Goal: Use online tool/utility: Utilize a website feature to perform a specific function

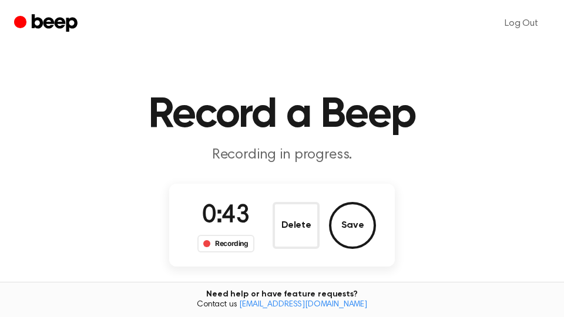
click at [350, 225] on button "Save" at bounding box center [352, 225] width 47 height 47
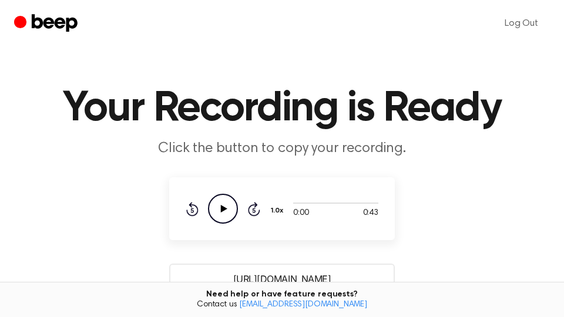
scroll to position [200, 0]
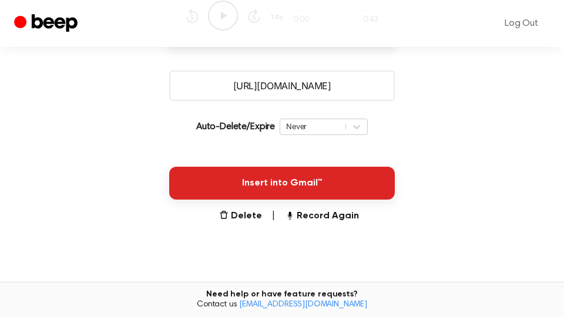
click at [355, 185] on button "Insert into Gmail™" at bounding box center [282, 183] width 226 height 33
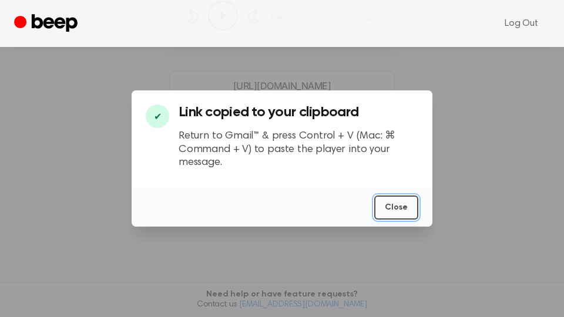
click at [402, 210] on button "Close" at bounding box center [396, 208] width 44 height 24
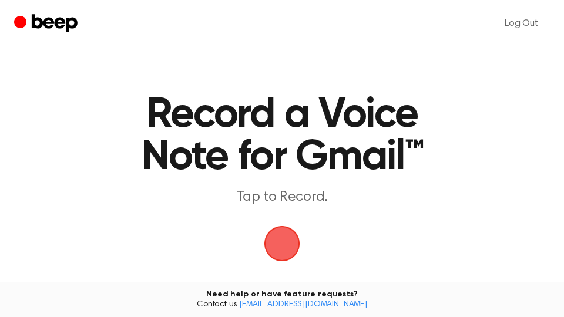
click at [293, 243] on span "button" at bounding box center [282, 244] width 36 height 36
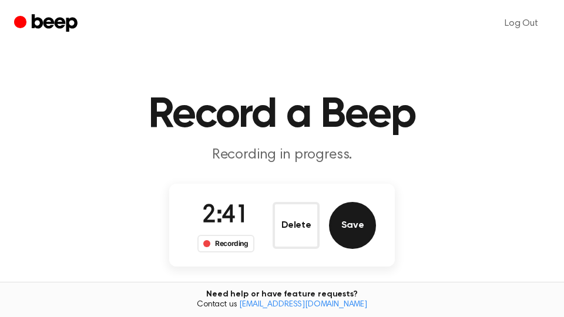
click at [356, 222] on button "Save" at bounding box center [352, 225] width 47 height 47
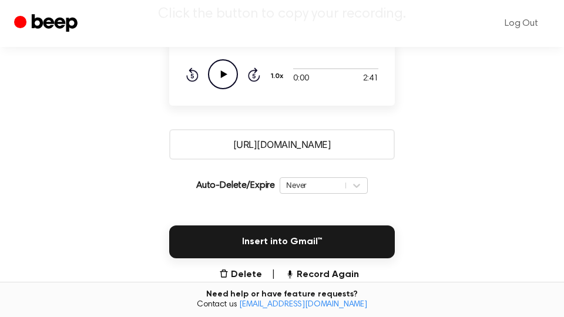
scroll to position [200, 0]
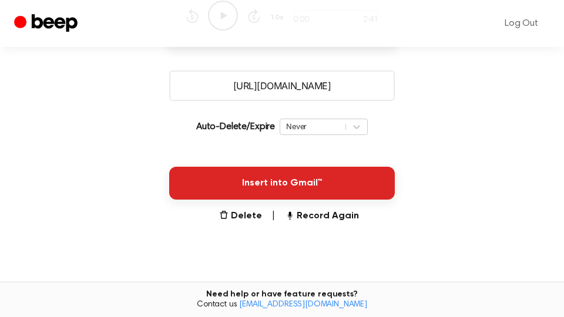
click at [303, 186] on button "Insert into Gmail™" at bounding box center [282, 183] width 226 height 33
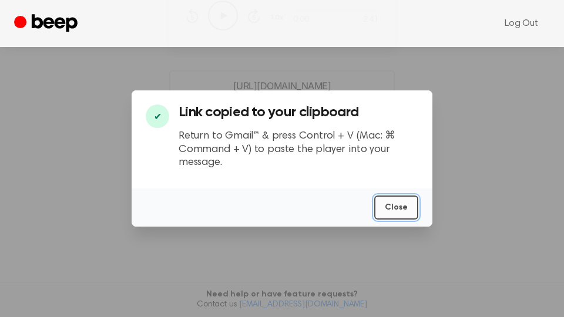
click at [391, 206] on button "Close" at bounding box center [396, 208] width 44 height 24
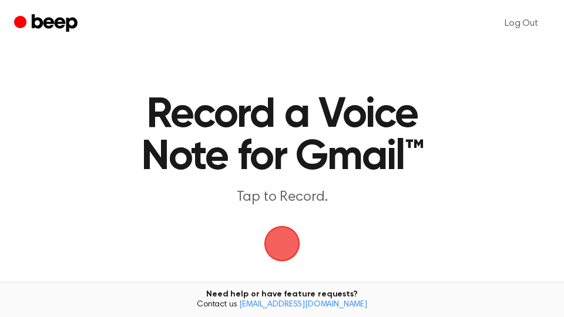
click at [283, 241] on span "button" at bounding box center [282, 243] width 33 height 33
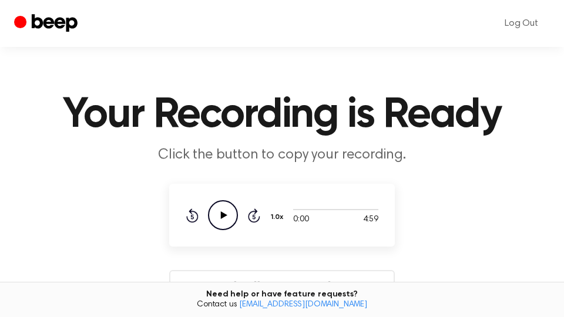
scroll to position [200, 0]
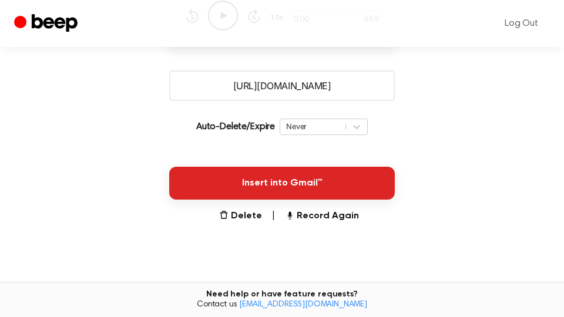
click at [314, 184] on button "Insert into Gmail™" at bounding box center [282, 183] width 226 height 33
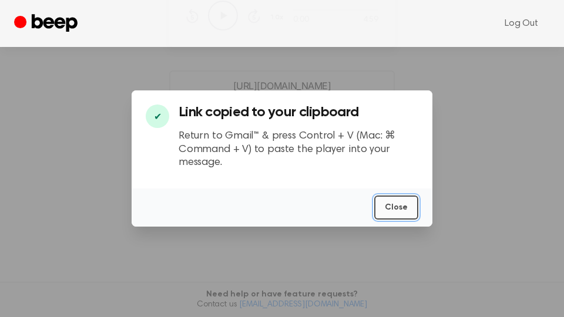
click at [395, 209] on button "Close" at bounding box center [396, 208] width 44 height 24
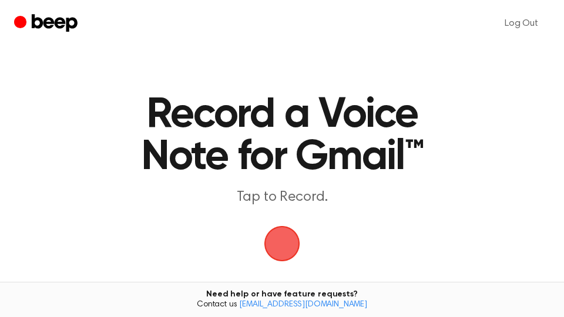
drag, startPoint x: 0, startPoint y: 0, endPoint x: 288, endPoint y: 249, distance: 380.7
click at [288, 249] on span "button" at bounding box center [282, 244] width 36 height 36
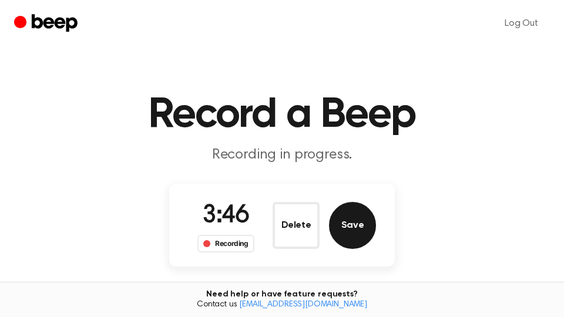
click at [353, 218] on button "Save" at bounding box center [352, 225] width 47 height 47
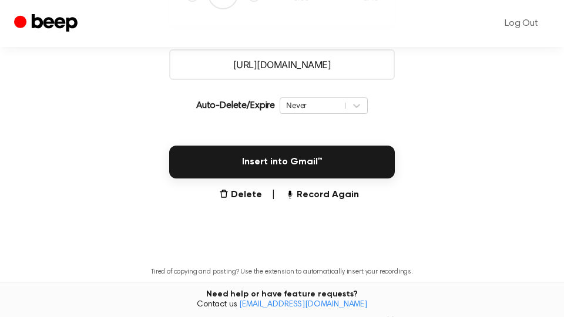
scroll to position [311, 0]
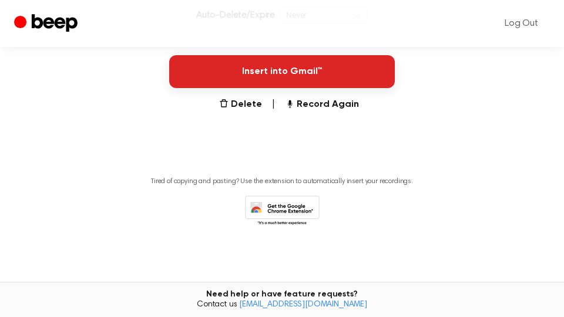
click at [317, 75] on button "Insert into Gmail™" at bounding box center [282, 71] width 226 height 33
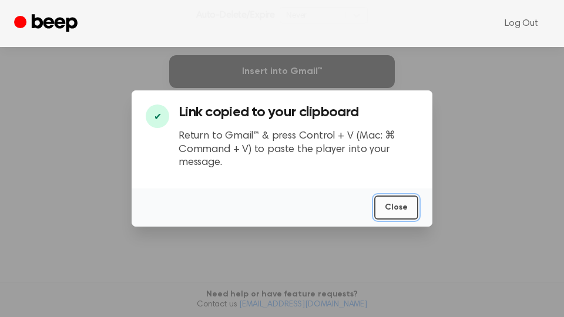
click at [390, 212] on button "Close" at bounding box center [396, 208] width 44 height 24
